Goal: Information Seeking & Learning: Check status

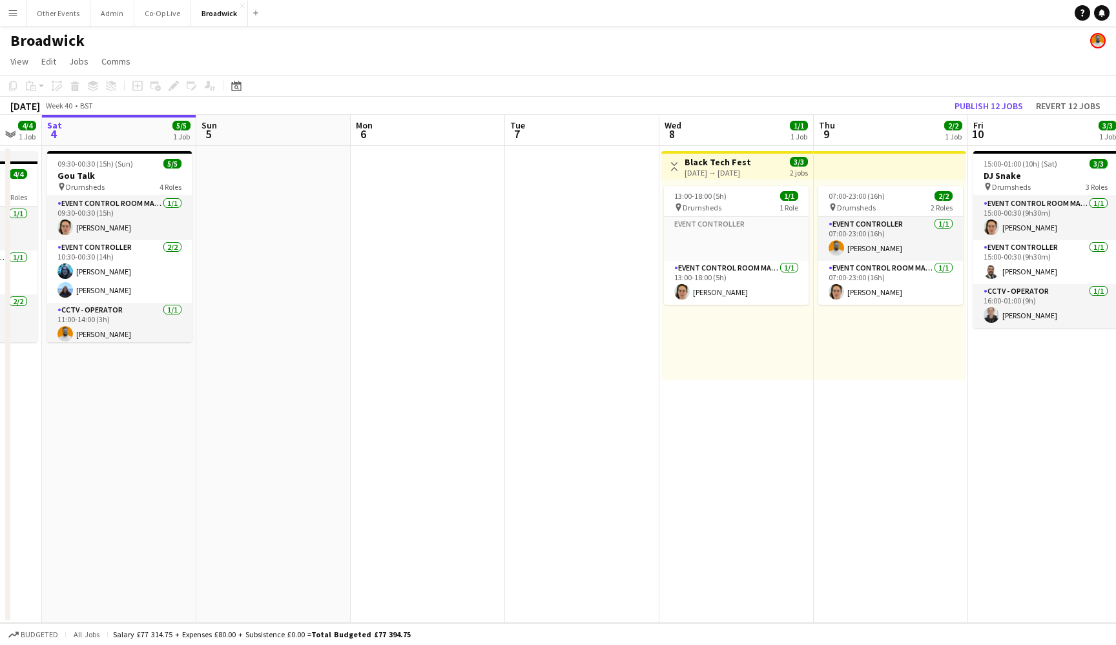
scroll to position [0, 359]
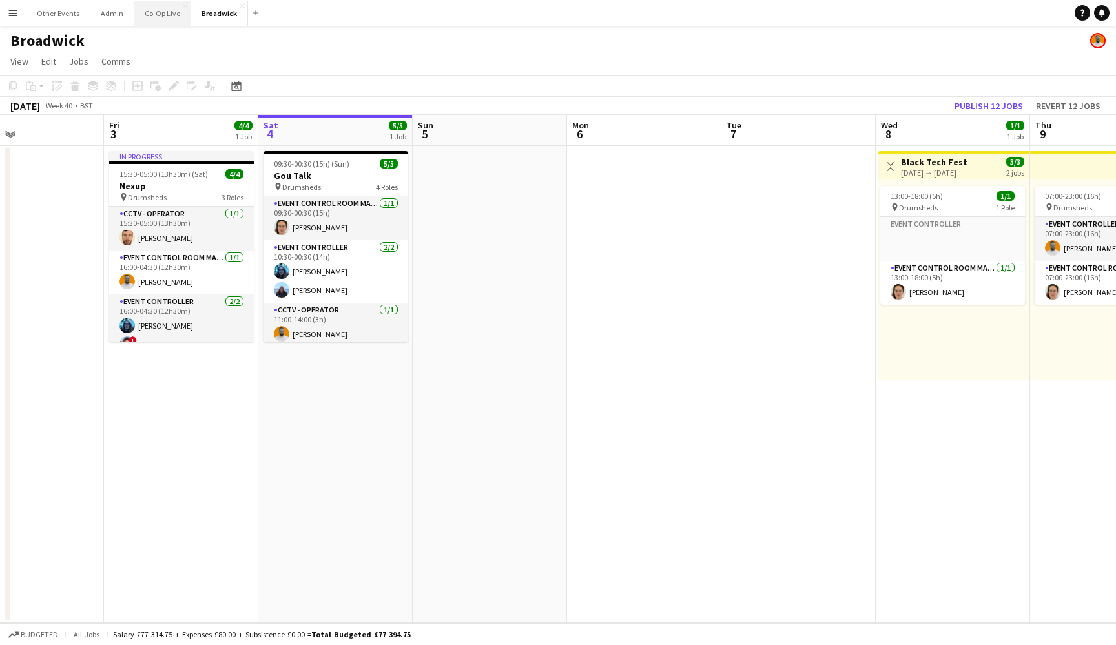
click at [161, 19] on button "Co-Op Live Close" at bounding box center [162, 13] width 57 height 25
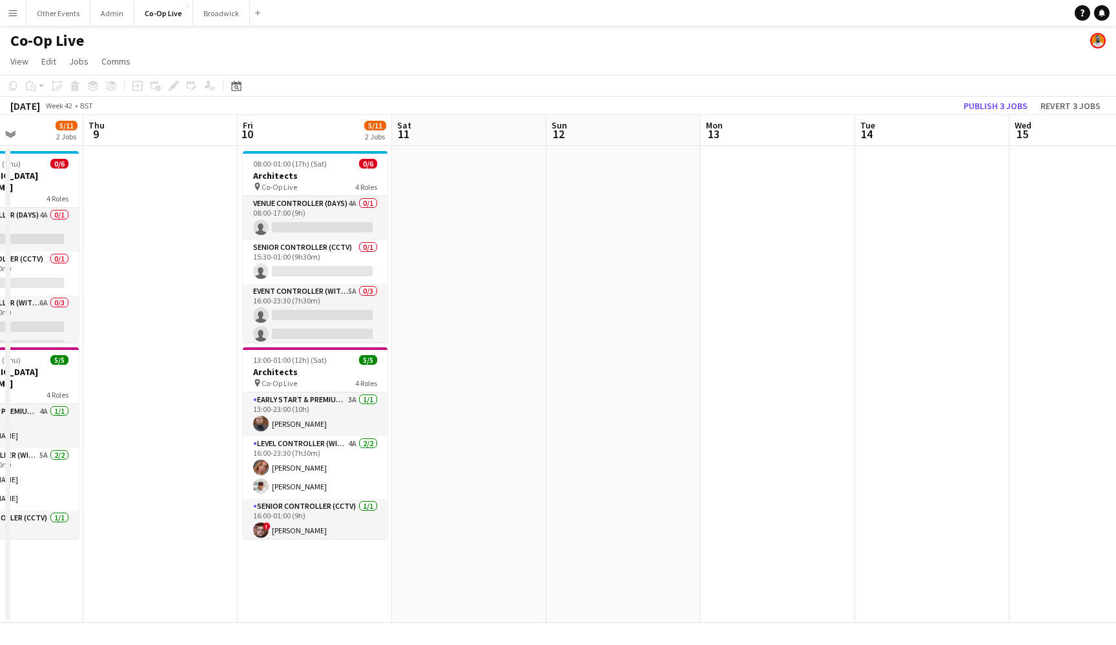
scroll to position [0, 341]
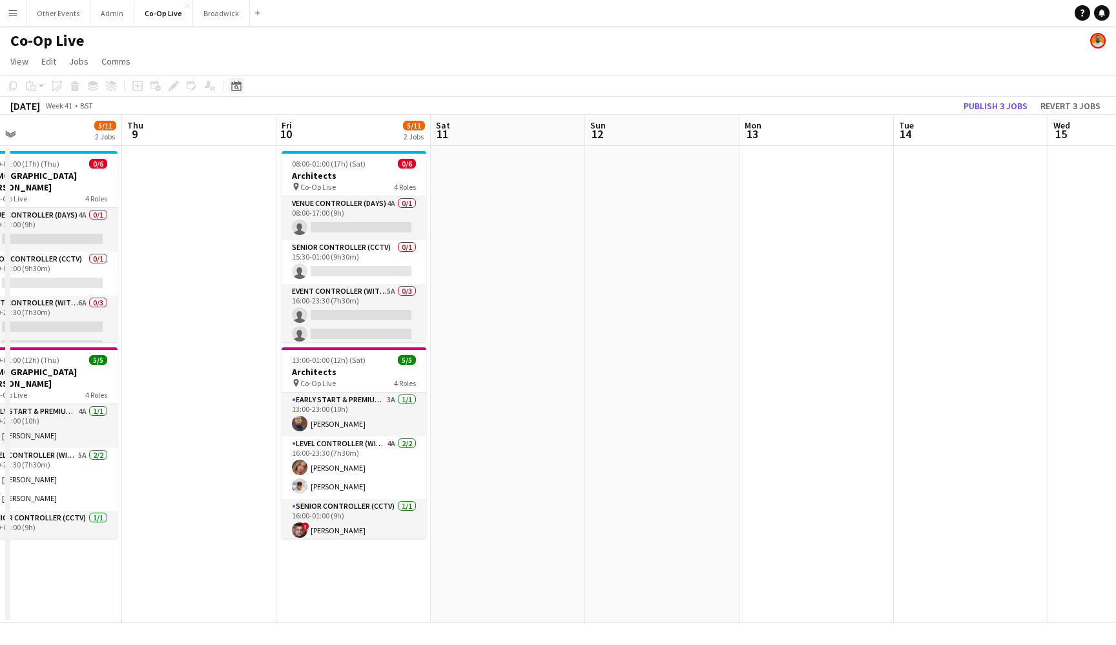
click at [236, 88] on icon at bounding box center [236, 87] width 5 height 5
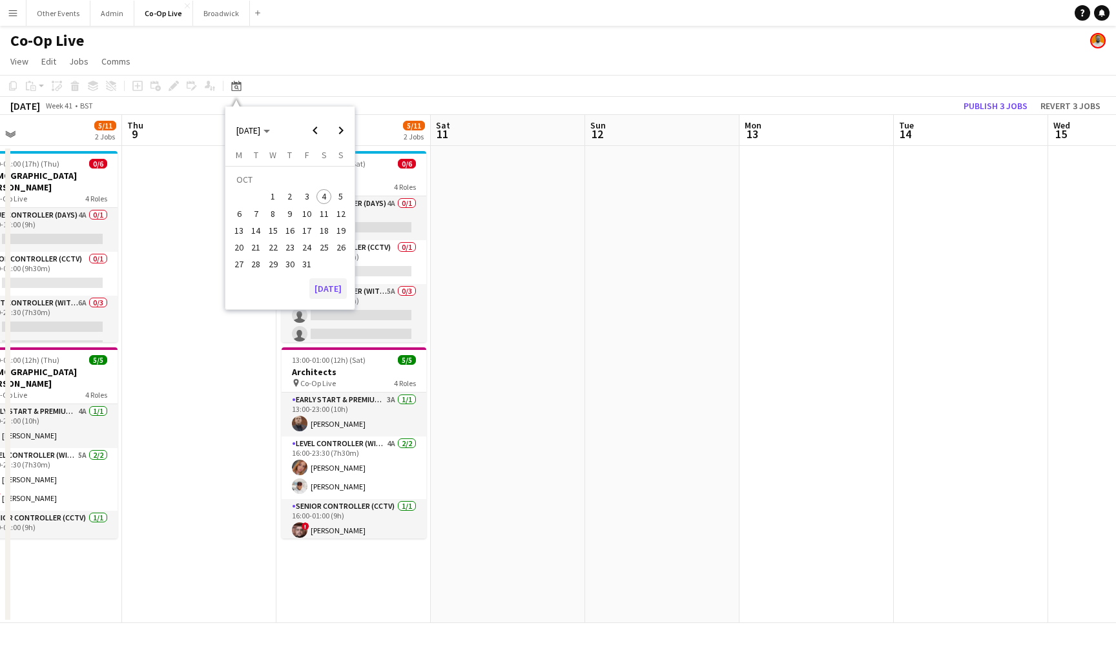
click at [326, 291] on button "[DATE]" at bounding box center [327, 288] width 37 height 21
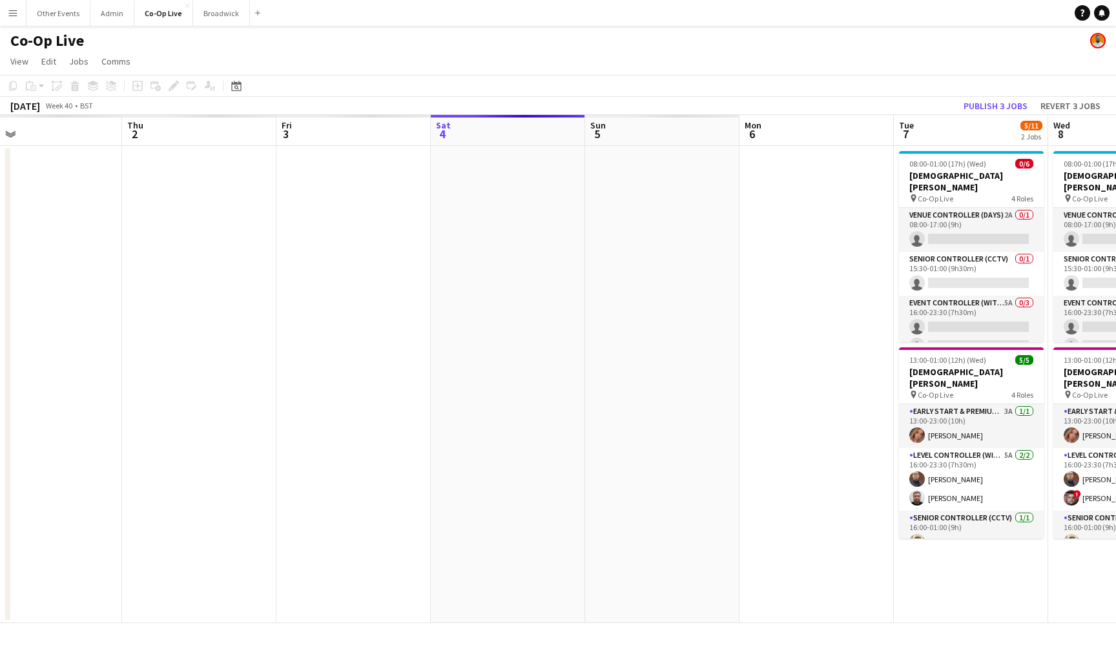
scroll to position [0, 444]
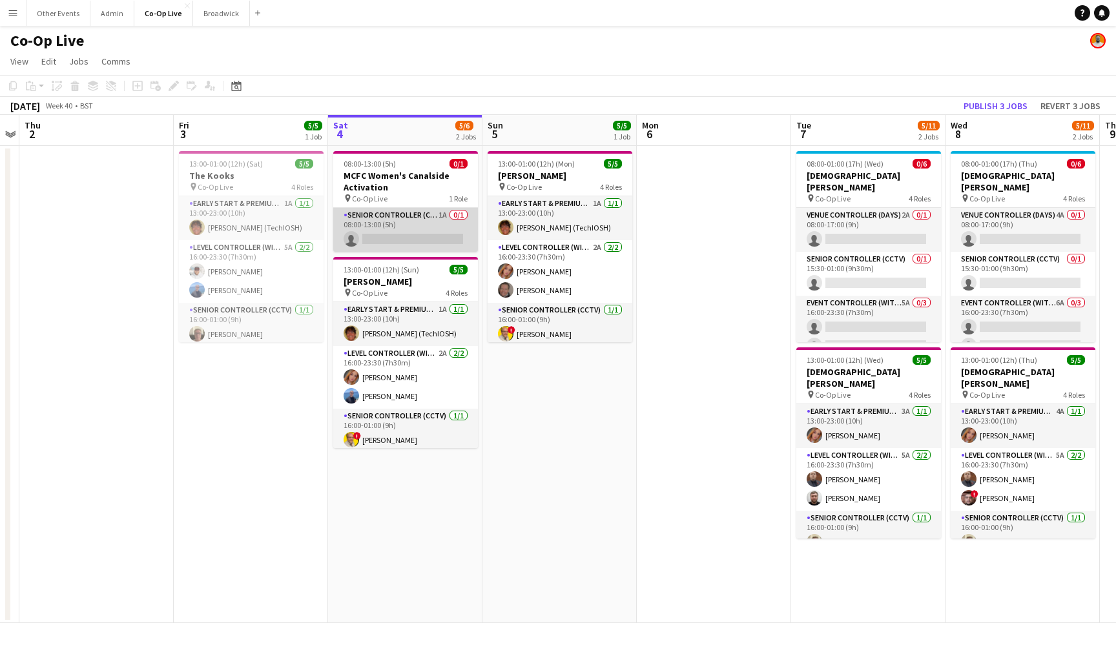
click at [416, 237] on app-card-role "Senior Controller (CCTV) 1A 0/1 08:00-13:00 (5h) single-neutral-actions" at bounding box center [405, 230] width 145 height 44
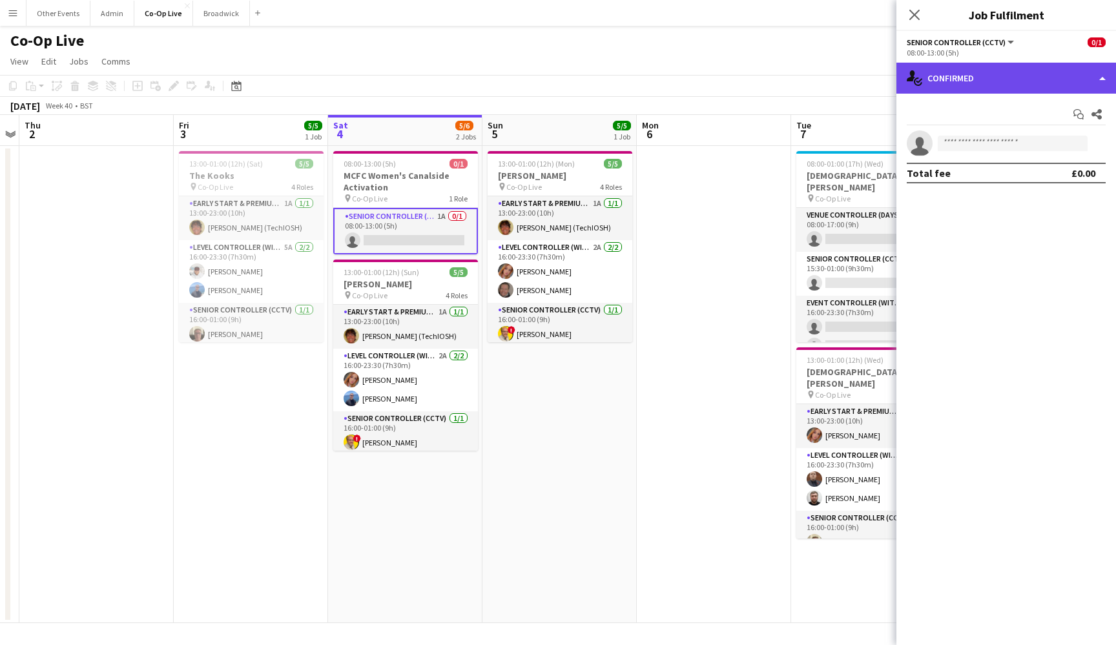
click at [1062, 81] on div "single-neutral-actions-check-2 Confirmed" at bounding box center [1006, 78] width 220 height 31
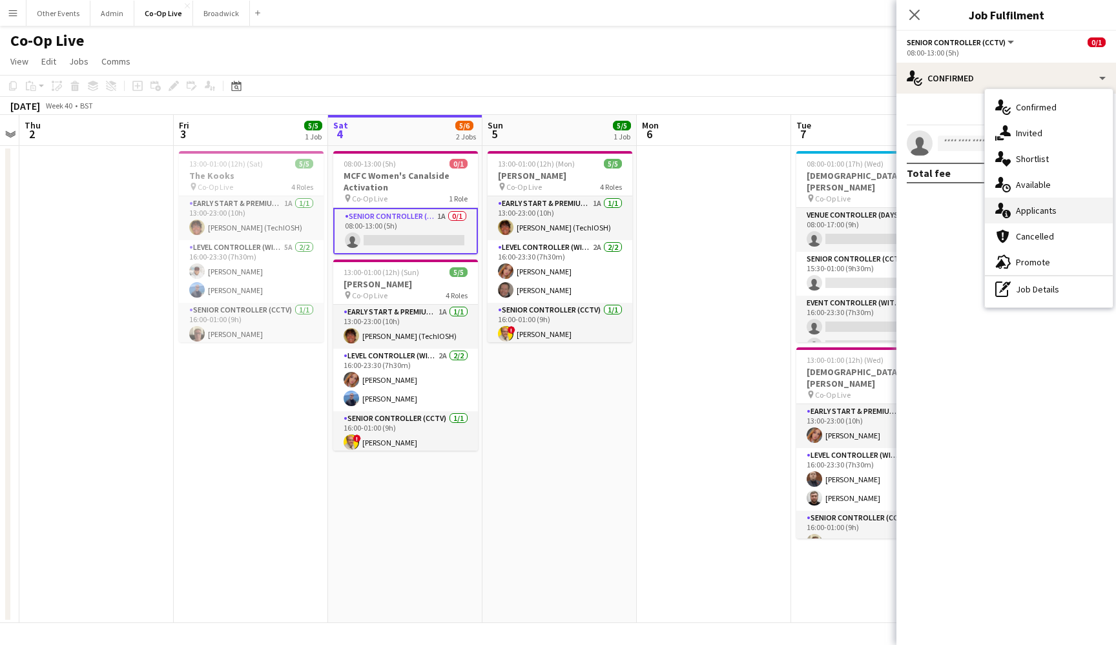
click at [1061, 209] on div "single-neutral-actions-information Applicants" at bounding box center [1049, 211] width 128 height 26
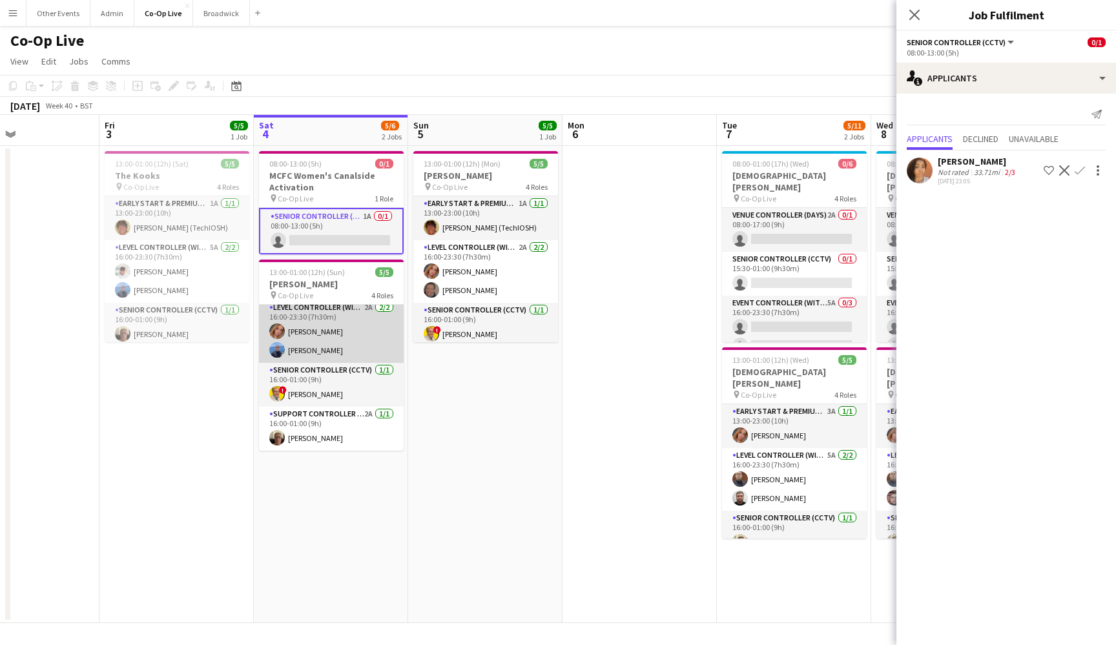
scroll to position [48, 0]
click at [916, 21] on app-icon "Close pop-in" at bounding box center [914, 15] width 19 height 19
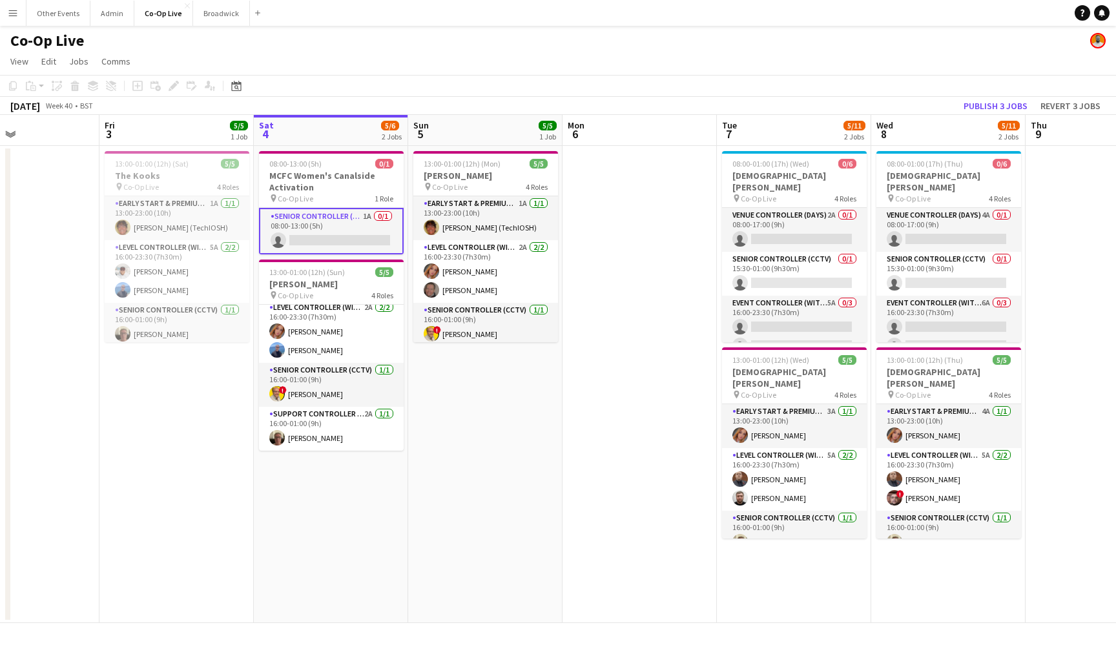
click at [626, 247] on app-date-cell at bounding box center [639, 384] width 154 height 477
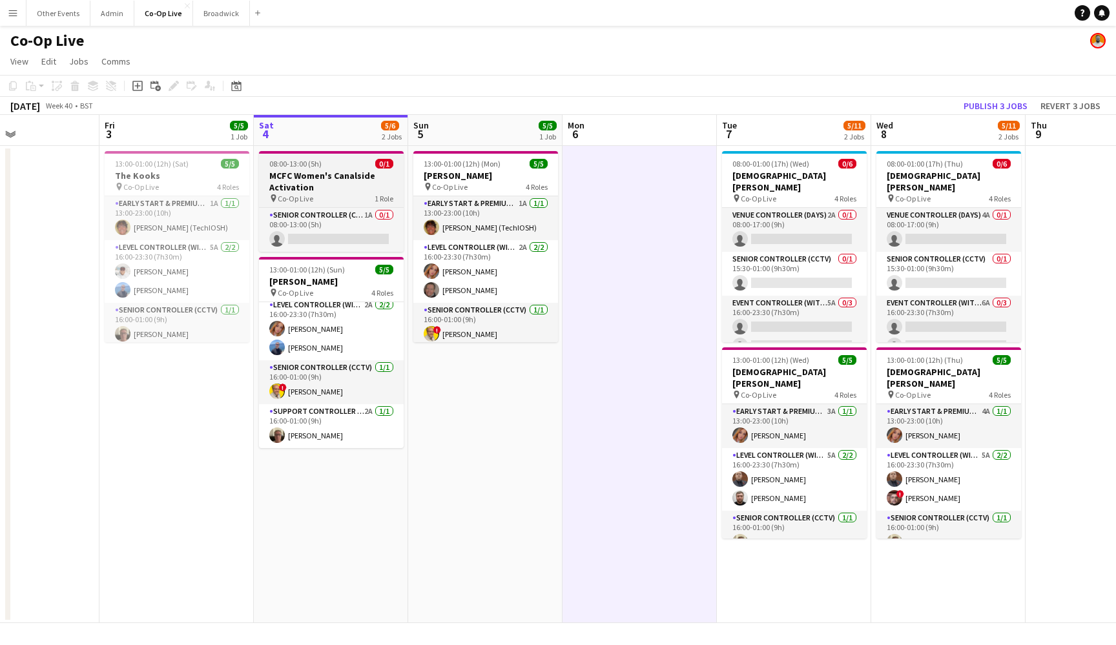
click at [329, 179] on h3 "MCFC Women's Canalside Activation" at bounding box center [331, 181] width 145 height 23
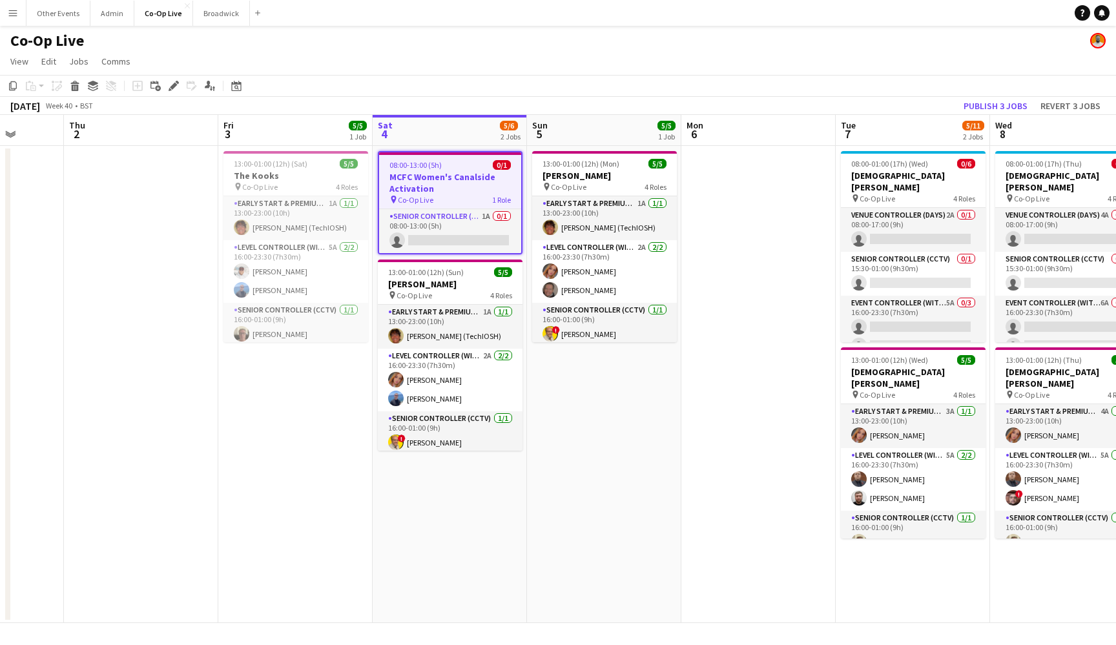
scroll to position [0, 0]
click at [592, 400] on app-date-cell "13:00-01:00 (12h) (Mon) 5/5 [PERSON_NAME] pin Co-Op Live 4 Roles Early Start & …" at bounding box center [604, 384] width 154 height 477
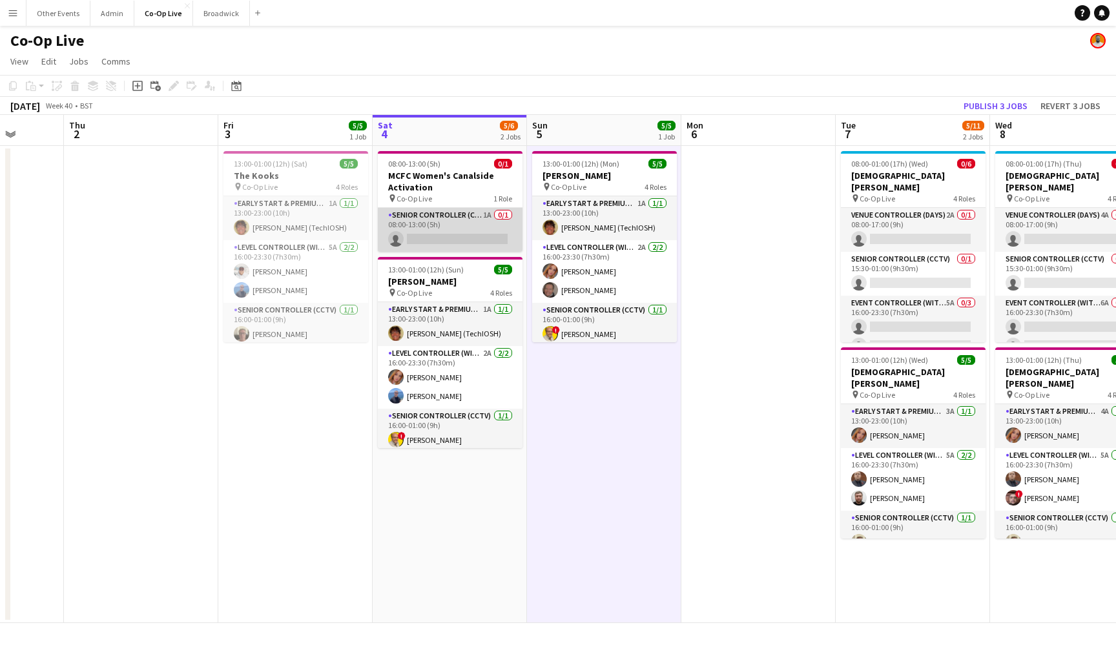
click at [459, 220] on app-card-role "Senior Controller (CCTV) 1A 0/1 08:00-13:00 (5h) single-neutral-actions" at bounding box center [450, 230] width 145 height 44
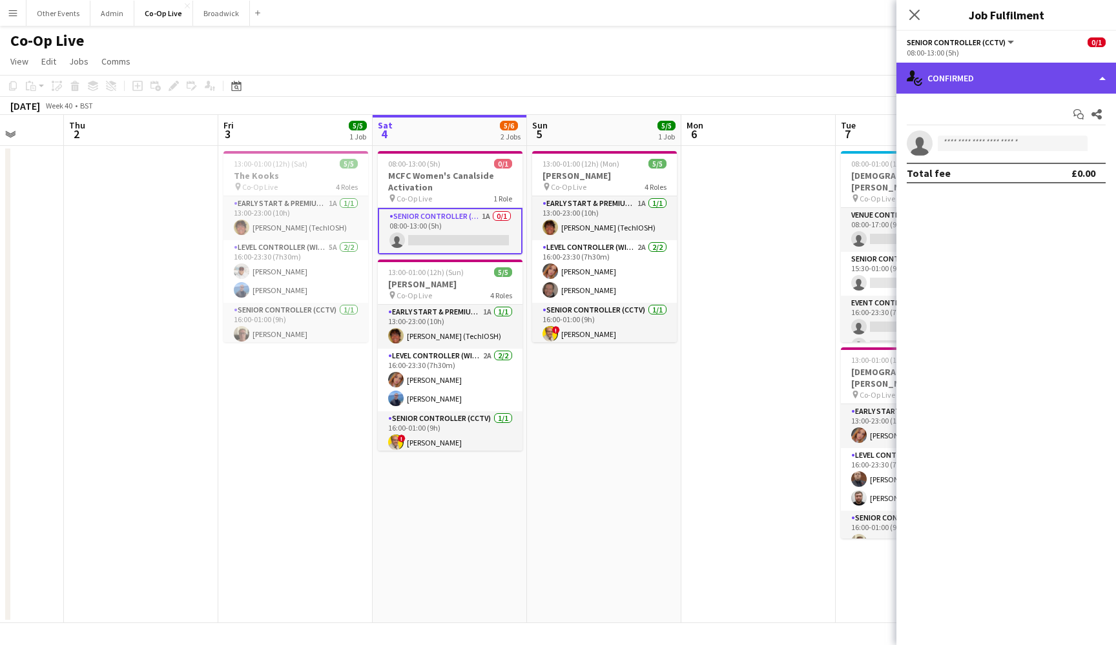
click at [1080, 81] on div "single-neutral-actions-check-2 Confirmed" at bounding box center [1006, 78] width 220 height 31
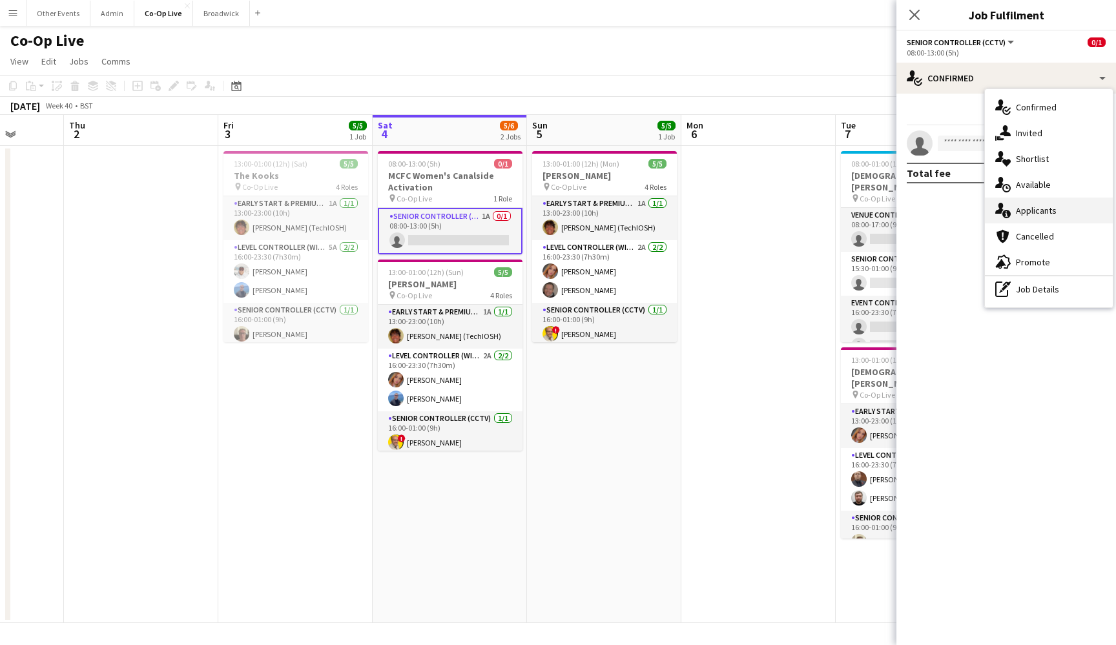
click at [1062, 207] on div "single-neutral-actions-information Applicants" at bounding box center [1049, 211] width 128 height 26
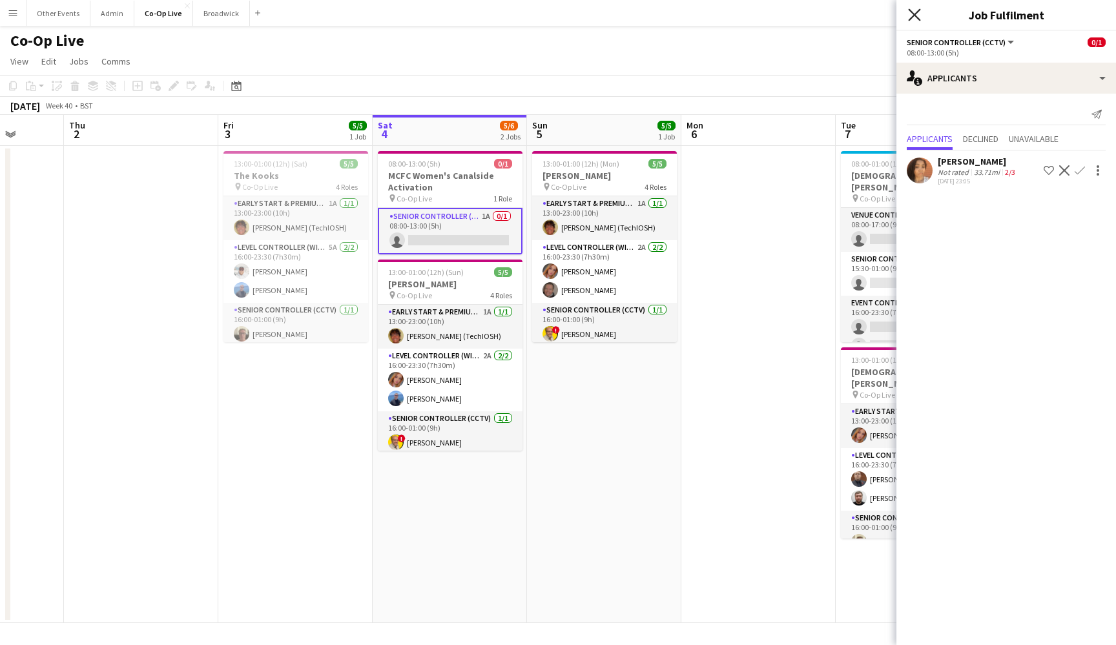
click at [914, 16] on icon at bounding box center [914, 14] width 12 height 12
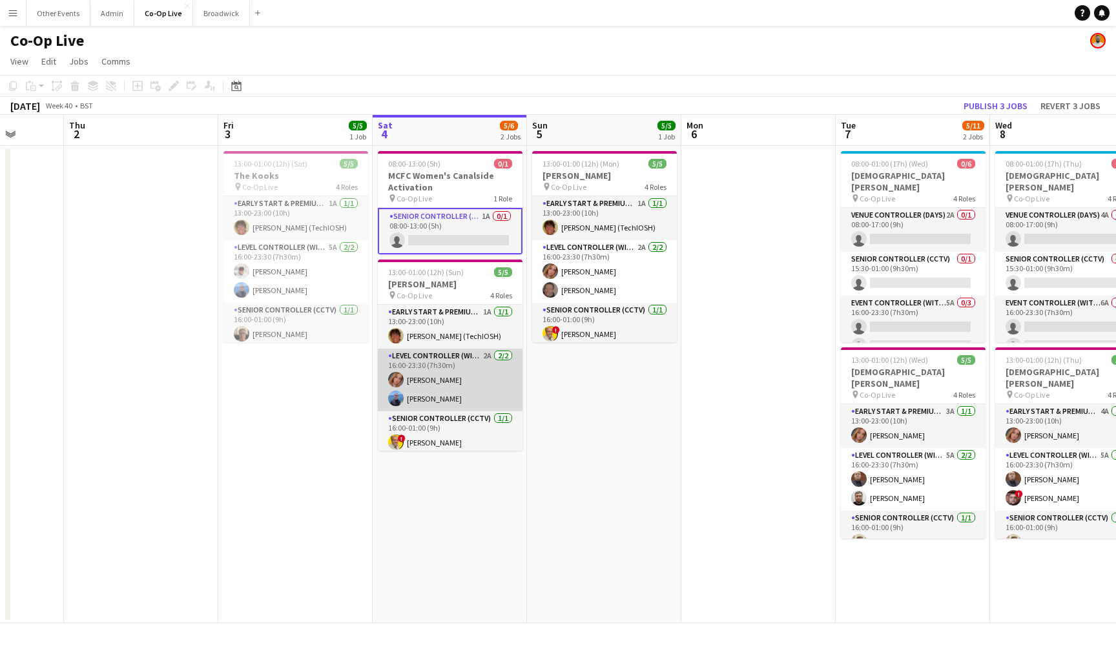
click at [477, 355] on app-card-role "Level Controller (with CCTV) 2A [DATE] 16:00-23:30 (7h30m) [PERSON_NAME] [PERSO…" at bounding box center [450, 380] width 145 height 63
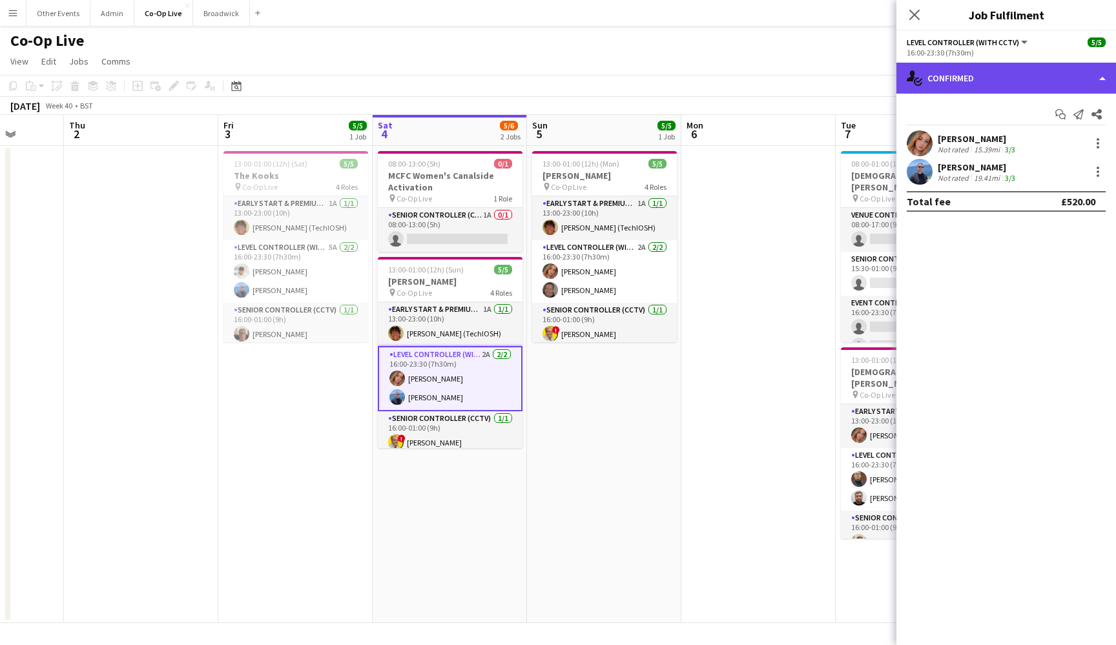
click at [1057, 68] on div "single-neutral-actions-check-2 Confirmed" at bounding box center [1006, 78] width 220 height 31
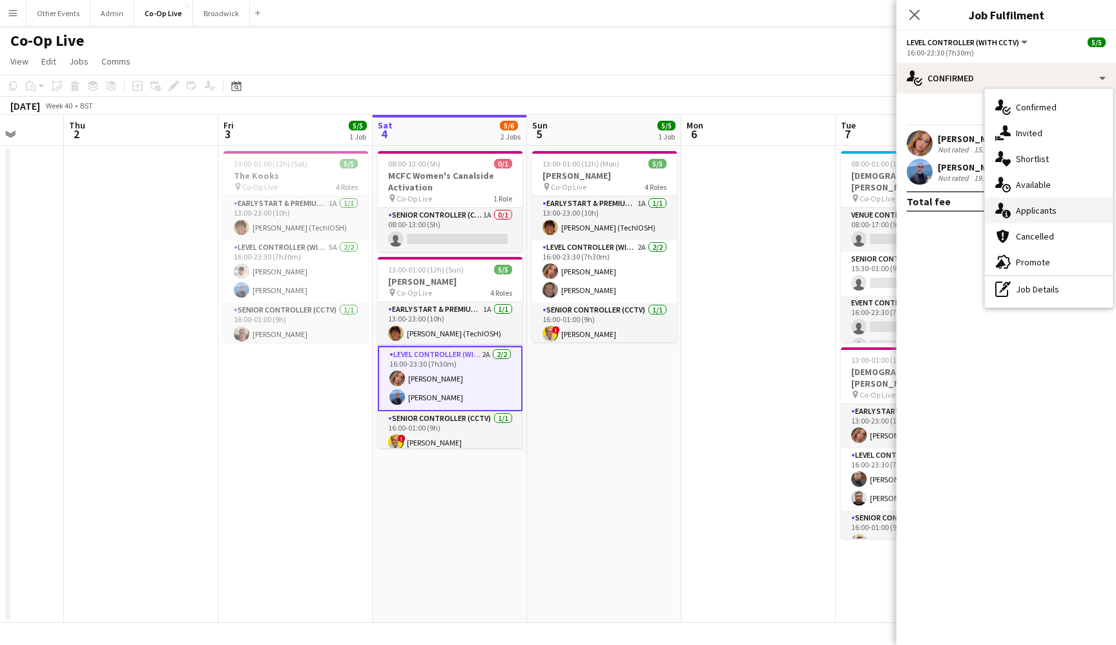
click at [1066, 210] on div "single-neutral-actions-information Applicants" at bounding box center [1049, 211] width 128 height 26
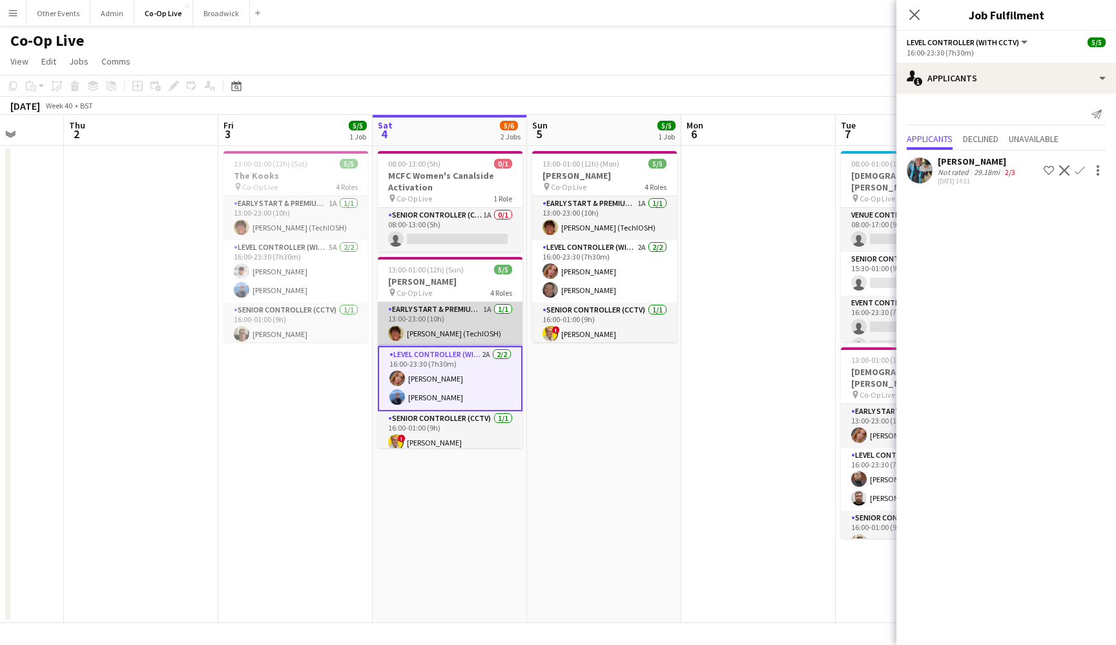
click at [448, 331] on app-card-role "Early Start & Premium Controller (with CCTV) 1A [DATE] 13:00-23:00 (10h) [PERSO…" at bounding box center [450, 324] width 145 height 44
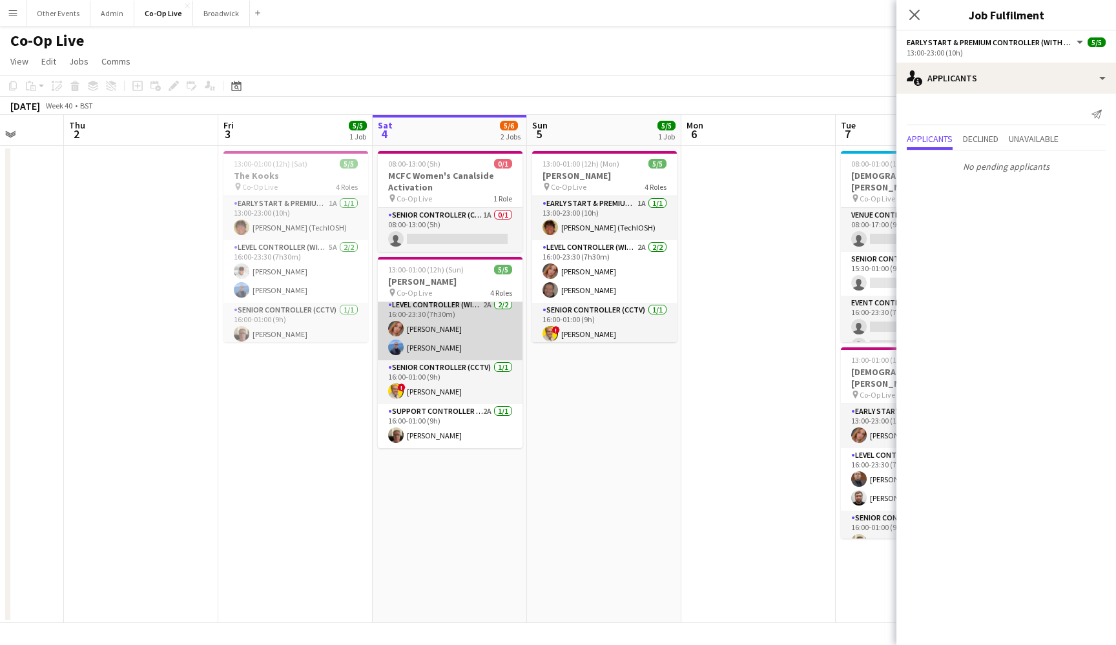
click at [449, 382] on app-card-role "Senior Controller (CCTV) [DATE] 16:00-01:00 (9h) ! [PERSON_NAME]" at bounding box center [450, 382] width 145 height 44
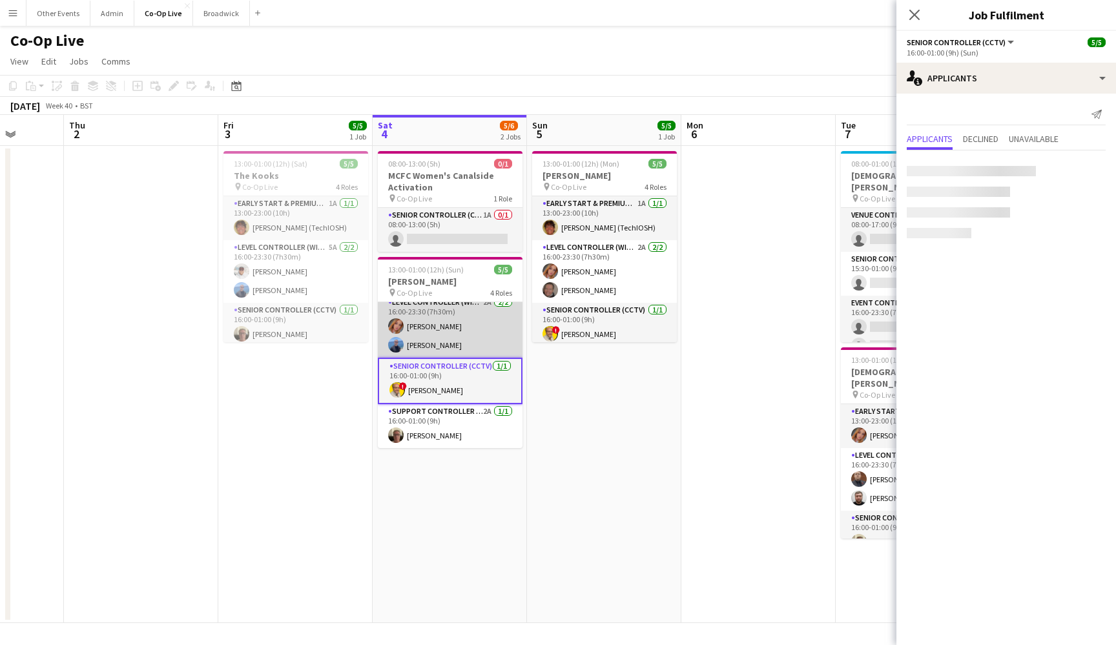
scroll to position [51, 0]
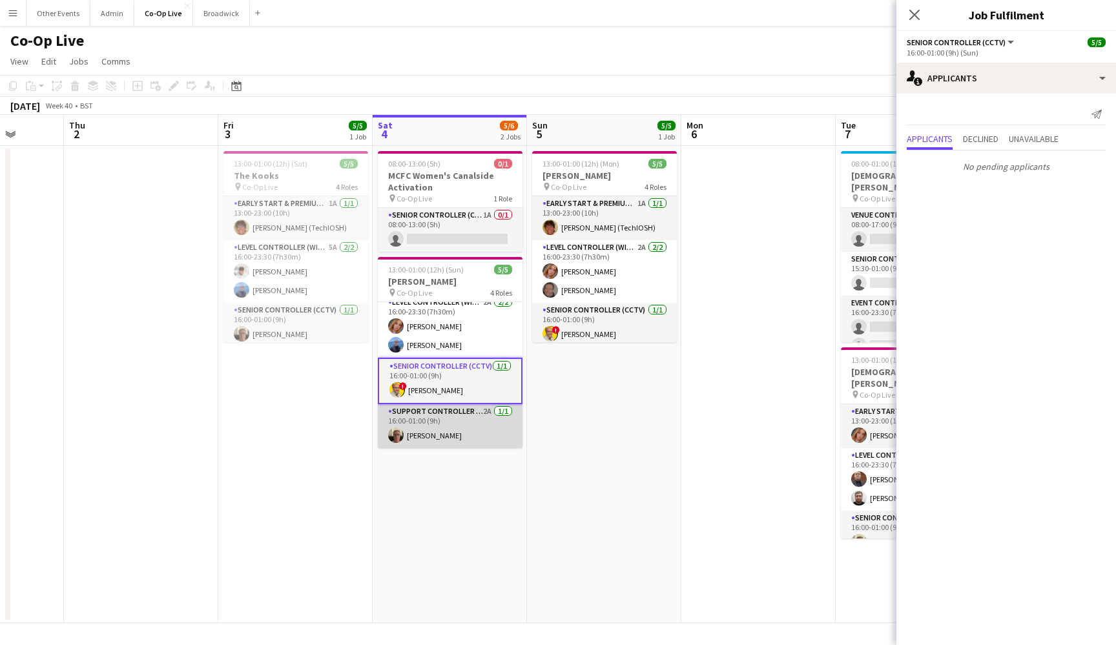
click at [458, 421] on app-card-role "Support Controller (with CCTV) 2A [DATE] 16:00-01:00 (9h) [PERSON_NAME]" at bounding box center [450, 426] width 145 height 44
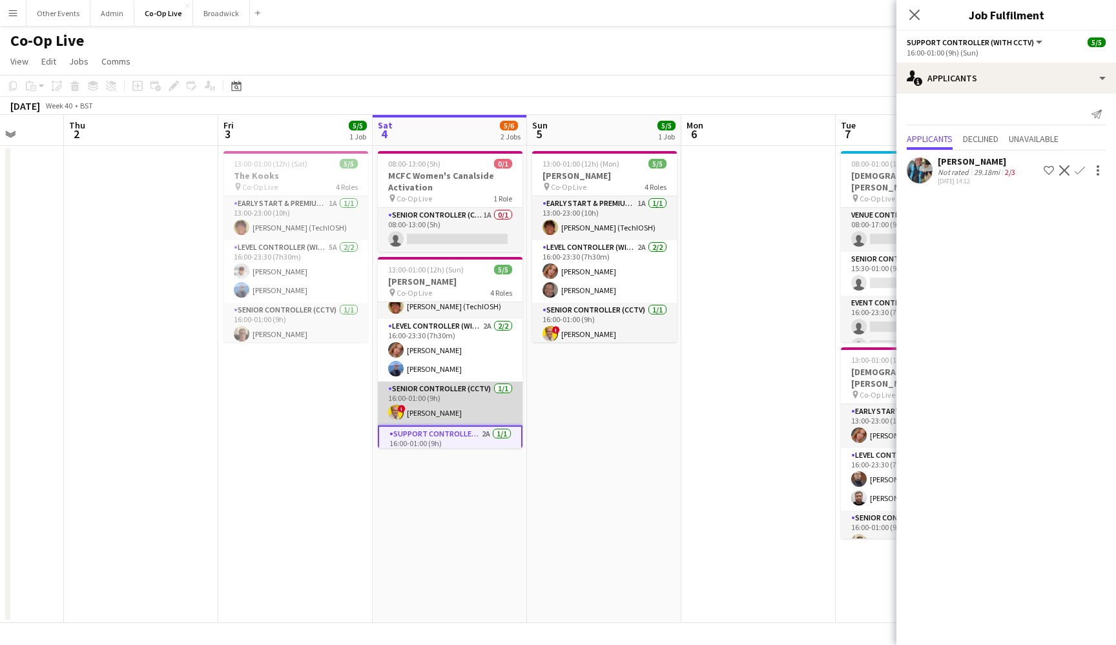
scroll to position [24, 0]
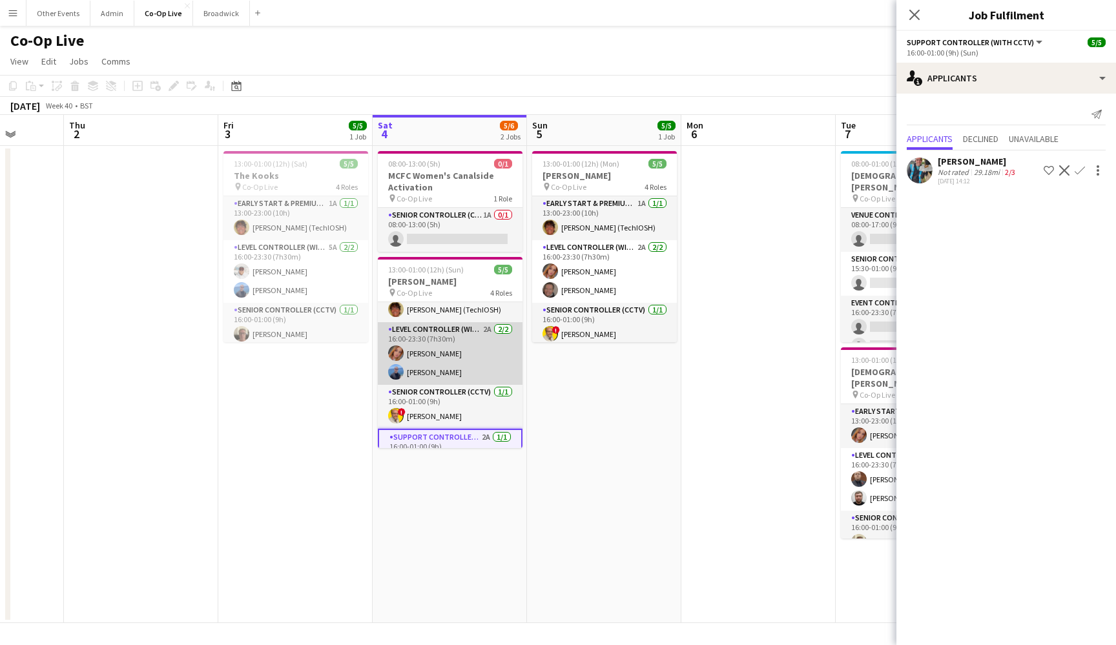
click at [467, 370] on app-card-role "Level Controller (with CCTV) 2A [DATE] 16:00-23:30 (7h30m) [PERSON_NAME] [PERSO…" at bounding box center [450, 353] width 145 height 63
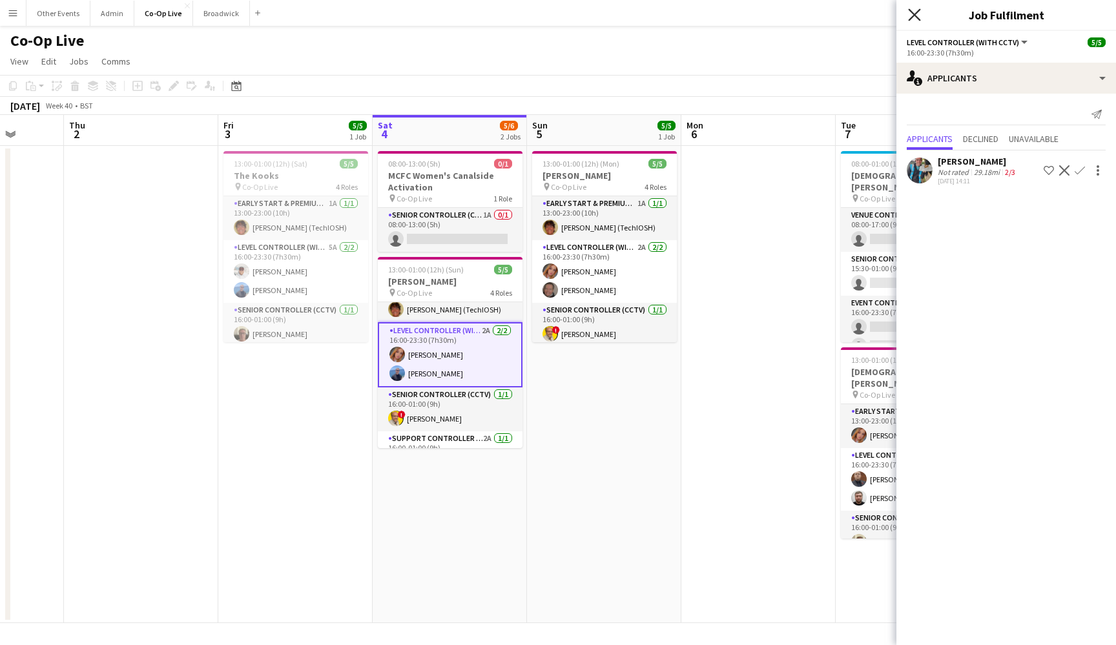
click at [919, 13] on icon "Close pop-in" at bounding box center [914, 14] width 12 height 12
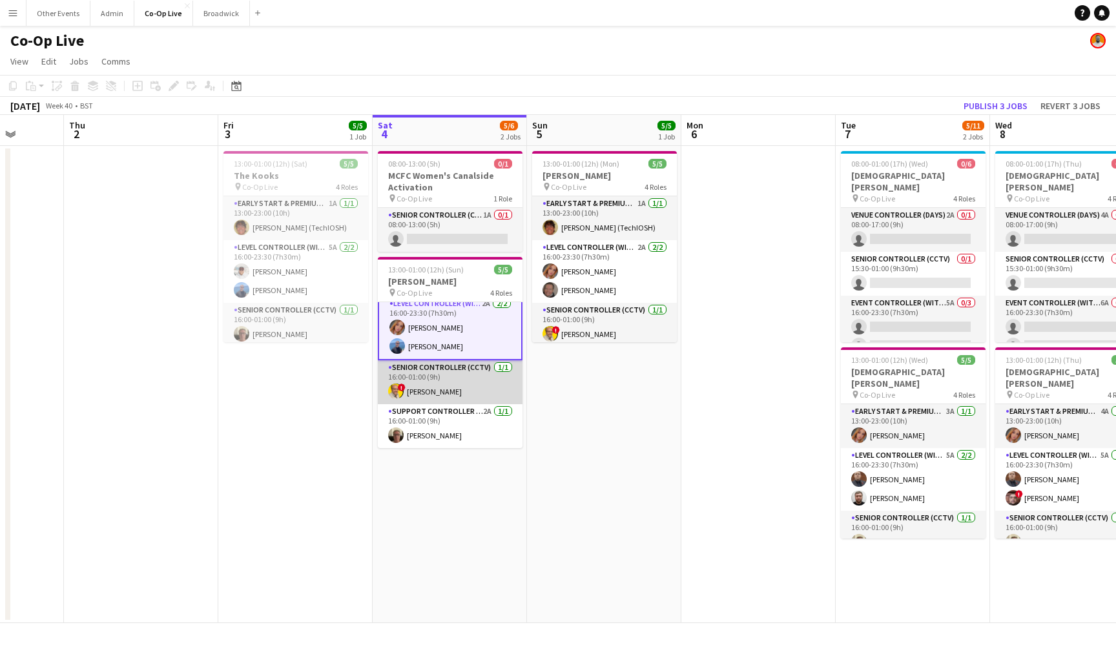
scroll to position [51, 0]
click at [438, 383] on app-card-role "Senior Controller (CCTV) [DATE] 16:00-01:00 (9h) ! [PERSON_NAME]" at bounding box center [450, 382] width 145 height 44
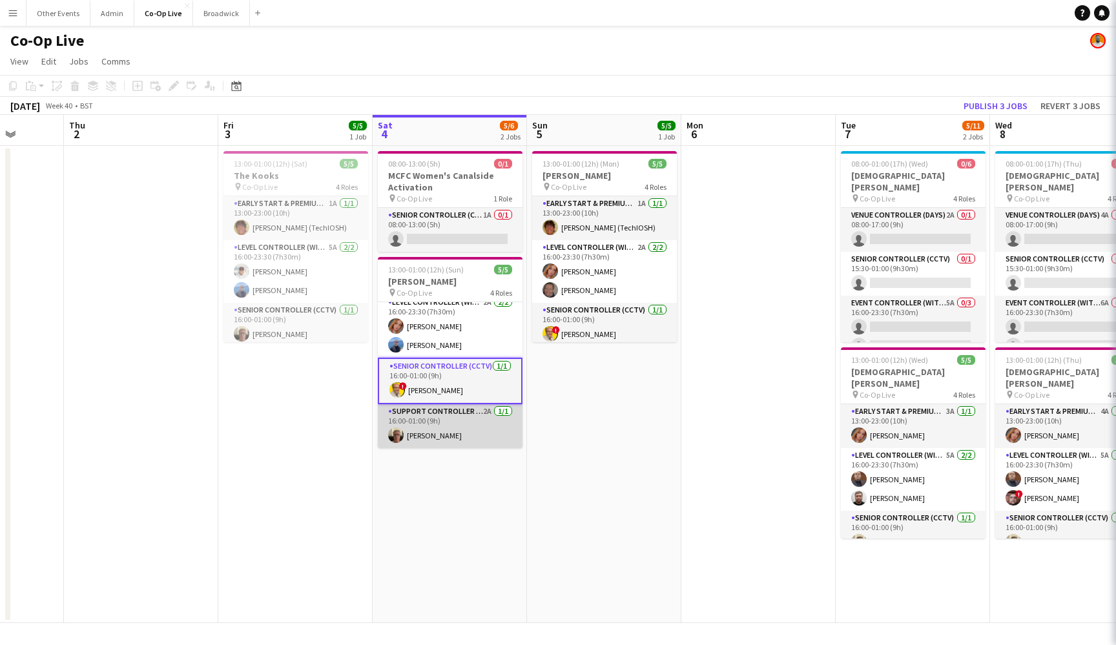
click at [446, 421] on app-card-role "Support Controller (with CCTV) 2A [DATE] 16:00-01:00 (9h) [PERSON_NAME]" at bounding box center [450, 426] width 145 height 44
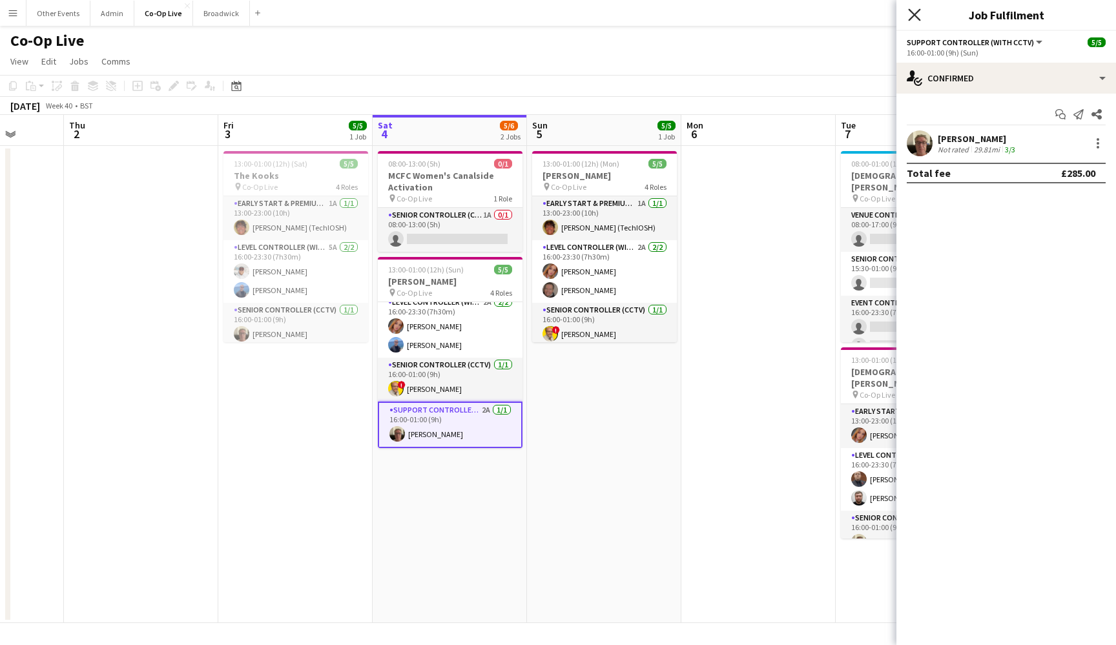
click at [915, 11] on icon "Close pop-in" at bounding box center [914, 14] width 12 height 12
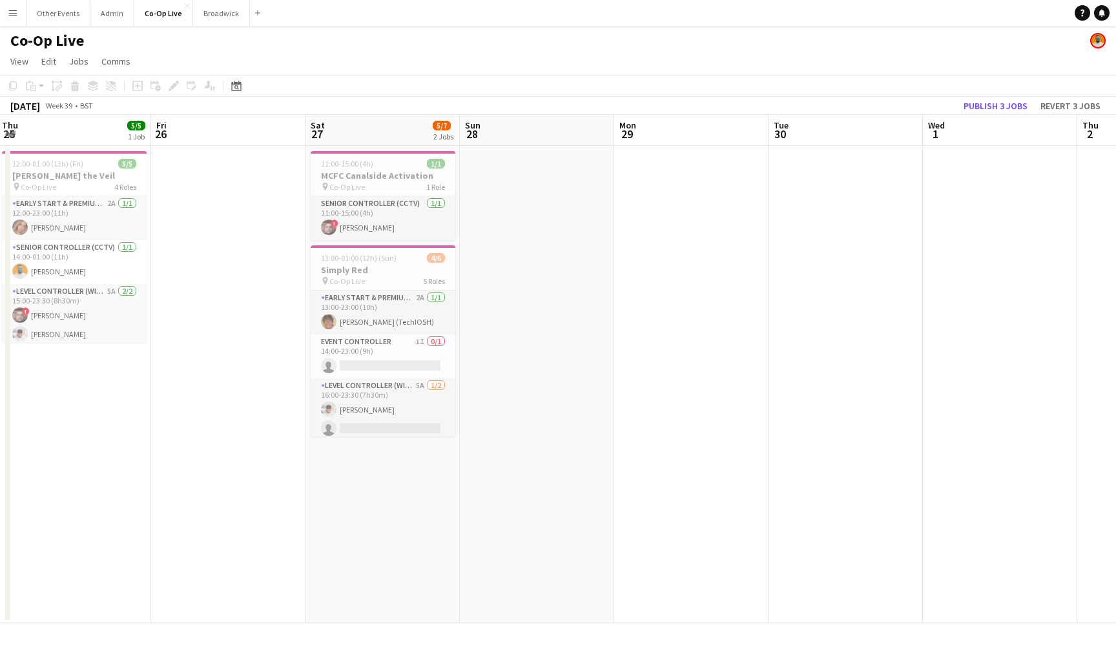
scroll to position [0, 376]
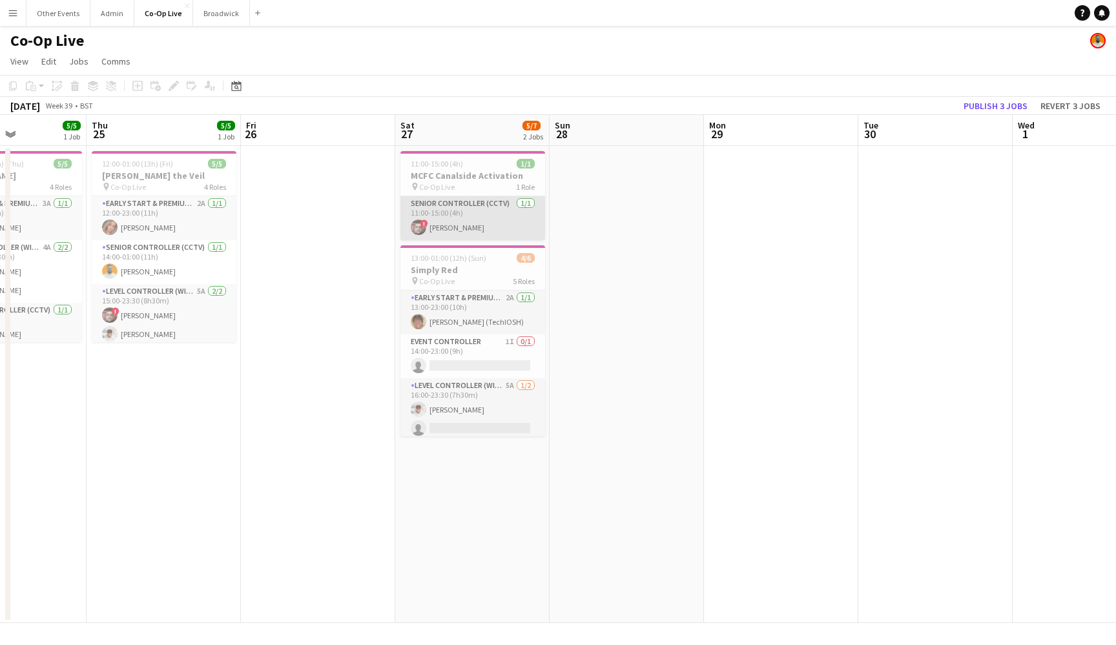
click at [479, 217] on app-card-role "Senior Controller (CCTV) [DATE] 11:00-15:00 (4h) ! [PERSON_NAME]" at bounding box center [472, 218] width 145 height 44
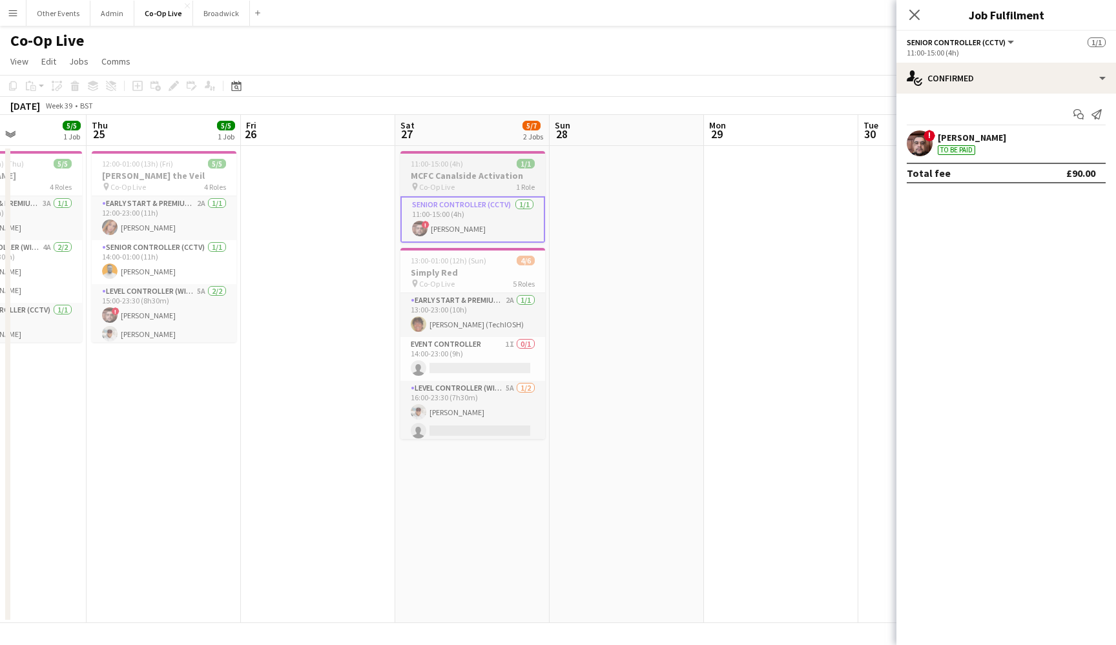
click at [464, 165] on div "11:00-15:00 (4h) 1/1" at bounding box center [472, 164] width 145 height 10
click at [170, 87] on icon "Edit" at bounding box center [174, 86] width 10 height 10
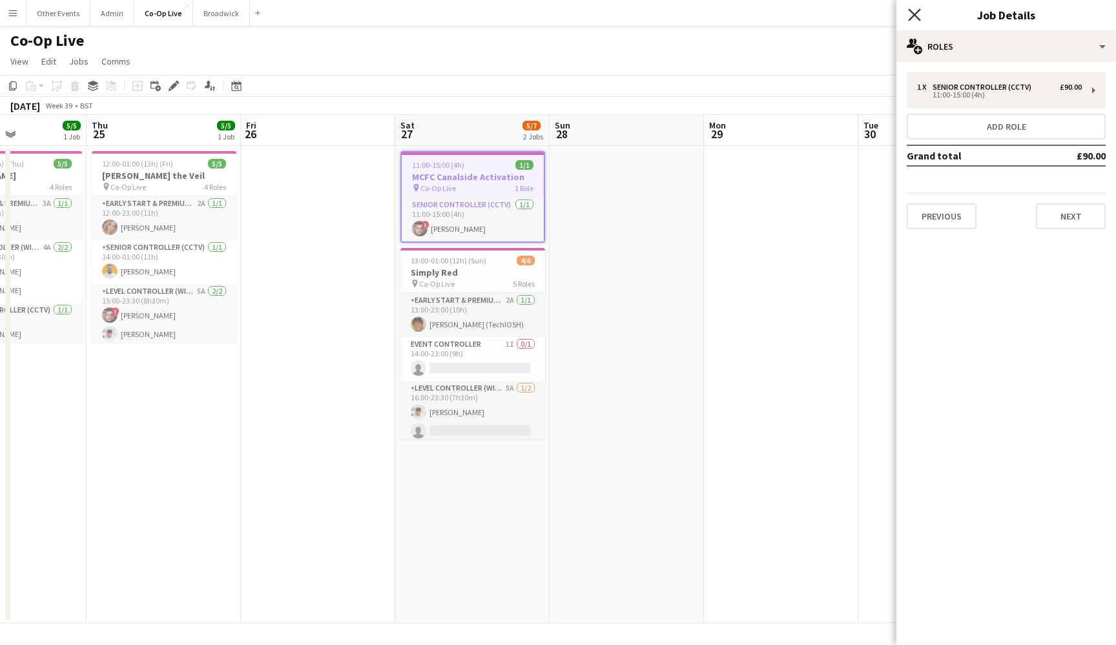
click at [915, 13] on icon "Close pop-in" at bounding box center [914, 14] width 12 height 12
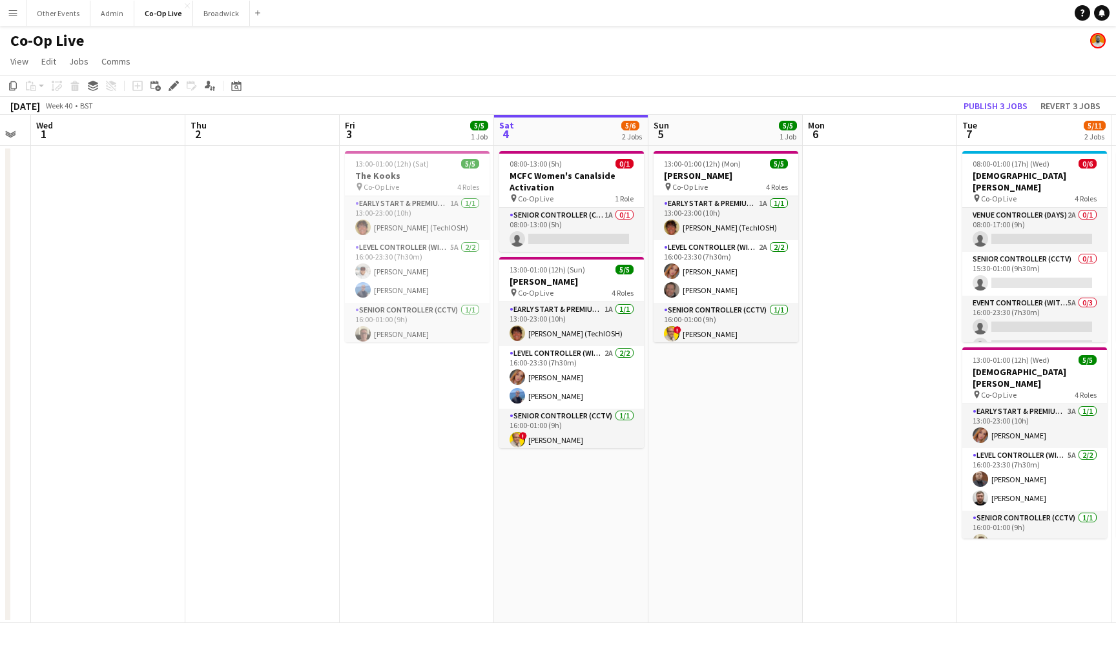
scroll to position [0, 524]
